Goal: Navigation & Orientation: Find specific page/section

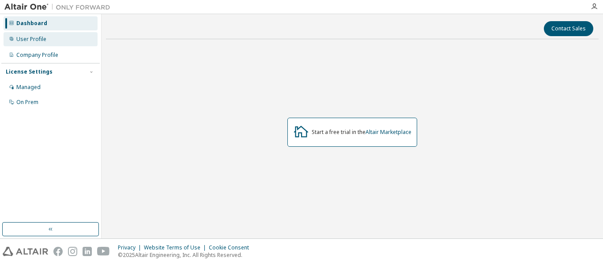
click at [35, 42] on div "User Profile" at bounding box center [31, 39] width 30 height 7
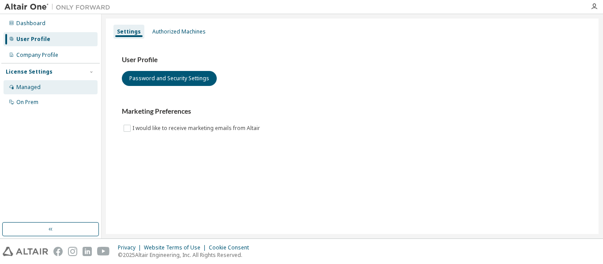
click at [25, 88] on div "Managed" at bounding box center [28, 87] width 24 height 7
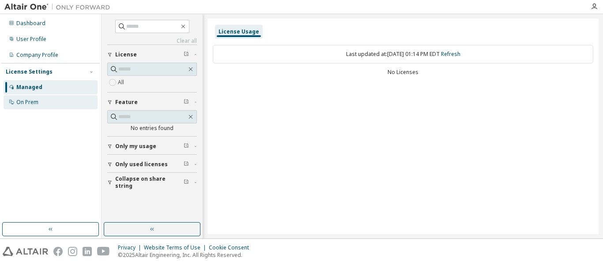
click at [26, 99] on div "On Prem" at bounding box center [27, 102] width 22 height 7
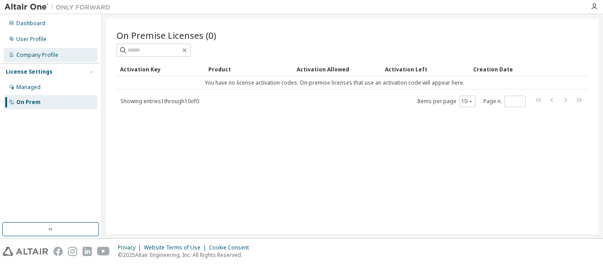
click at [25, 58] on div "Company Profile" at bounding box center [37, 55] width 42 height 7
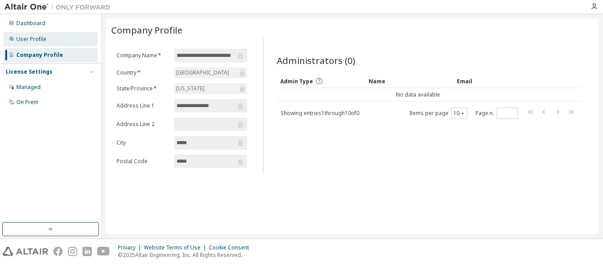
click at [56, 44] on div "User Profile" at bounding box center [51, 39] width 94 height 14
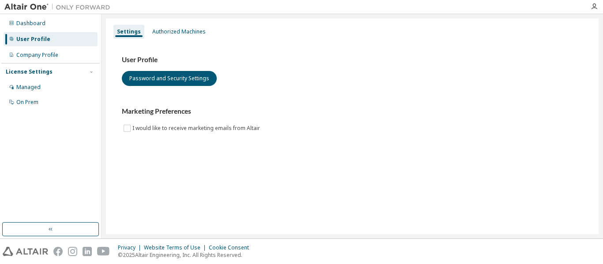
click at [53, 32] on div "User Profile" at bounding box center [51, 39] width 94 height 14
click at [63, 30] on div "Dashboard" at bounding box center [51, 23] width 94 height 14
